Goal: Information Seeking & Learning: Learn about a topic

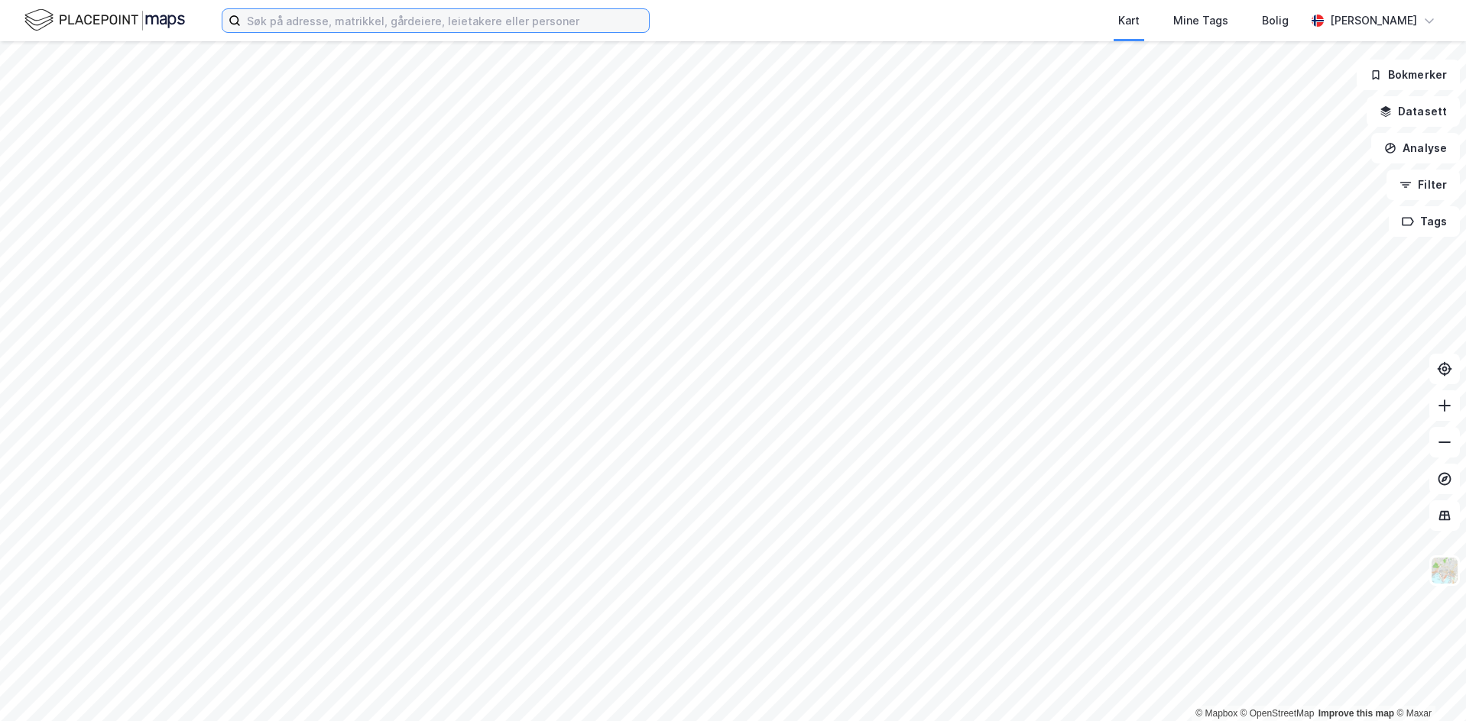
click at [461, 30] on input at bounding box center [445, 20] width 408 height 23
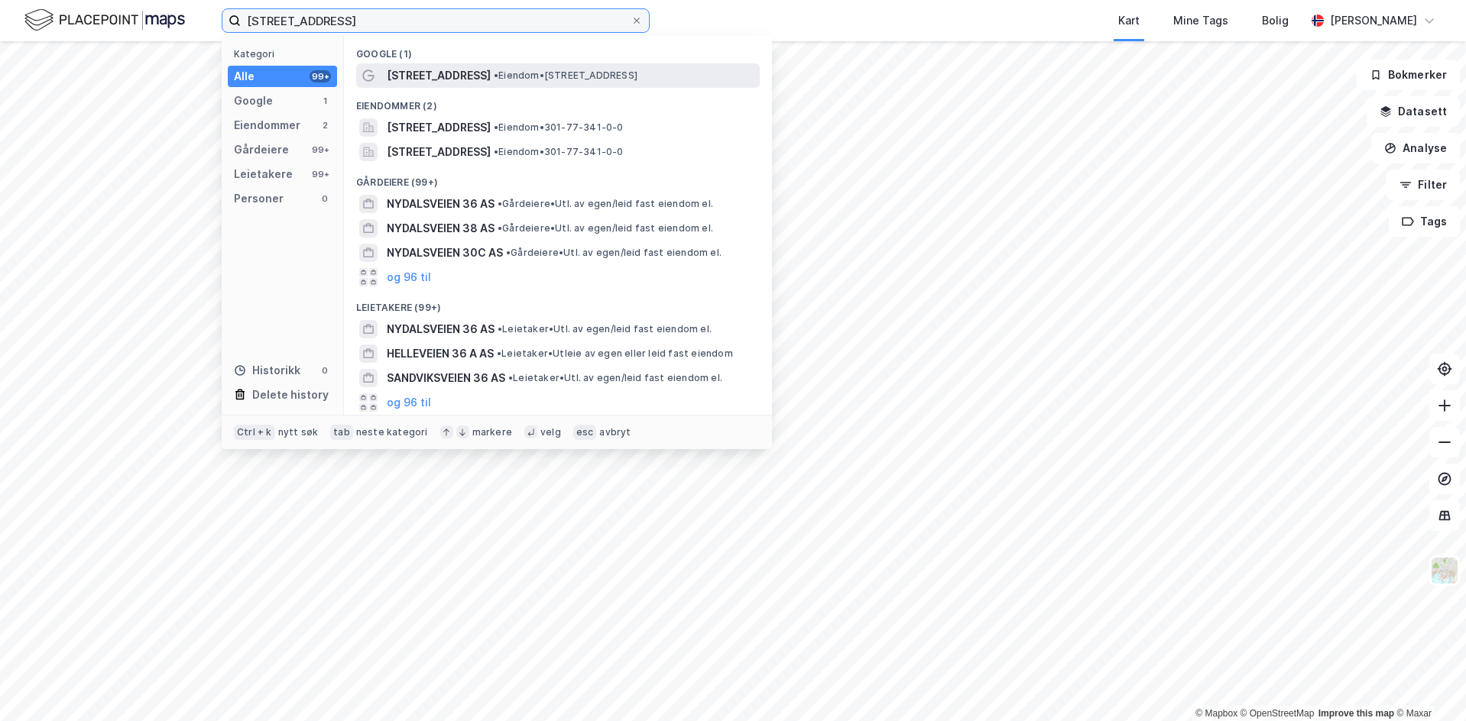
type input "[STREET_ADDRESS]"
click at [454, 73] on span "[STREET_ADDRESS]" at bounding box center [439, 75] width 104 height 18
